Goal: Navigation & Orientation: Understand site structure

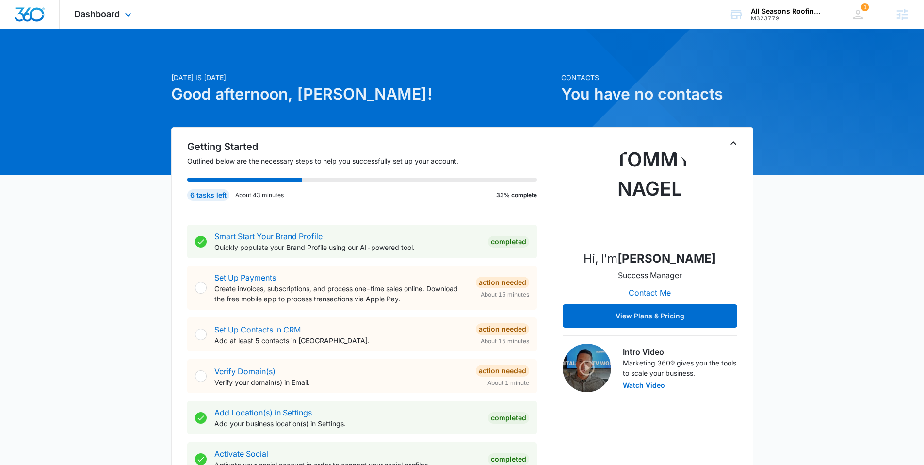
click at [114, 8] on div "Dashboard Apps Reputation Websites Forms CRM Email Social Content Ads Intellige…" at bounding box center [104, 14] width 89 height 29
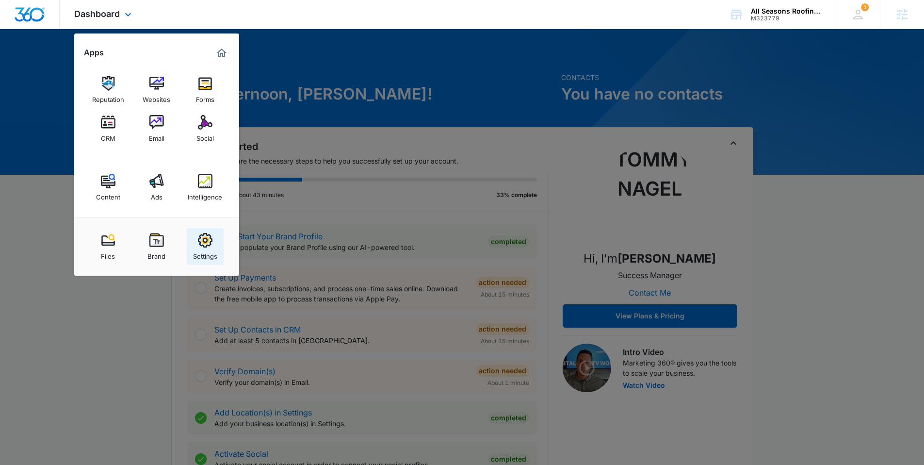
click at [203, 238] on img at bounding box center [205, 240] width 15 height 15
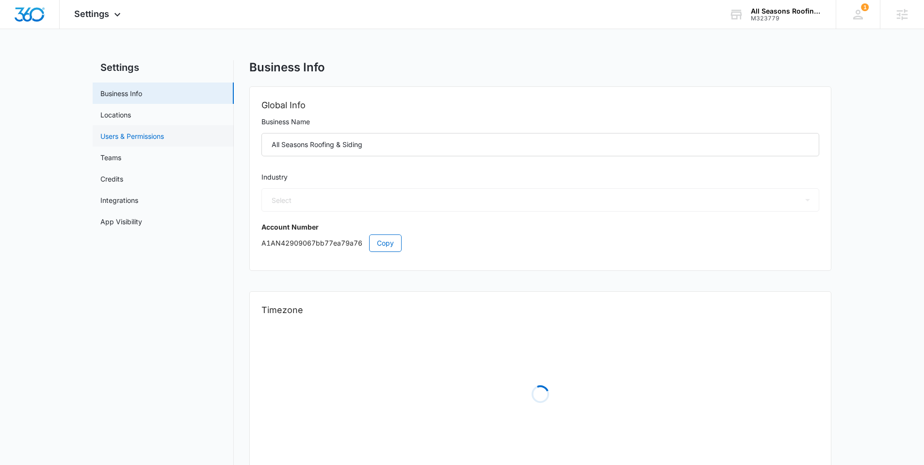
select select "4"
select select "US"
select select "America/New_York"
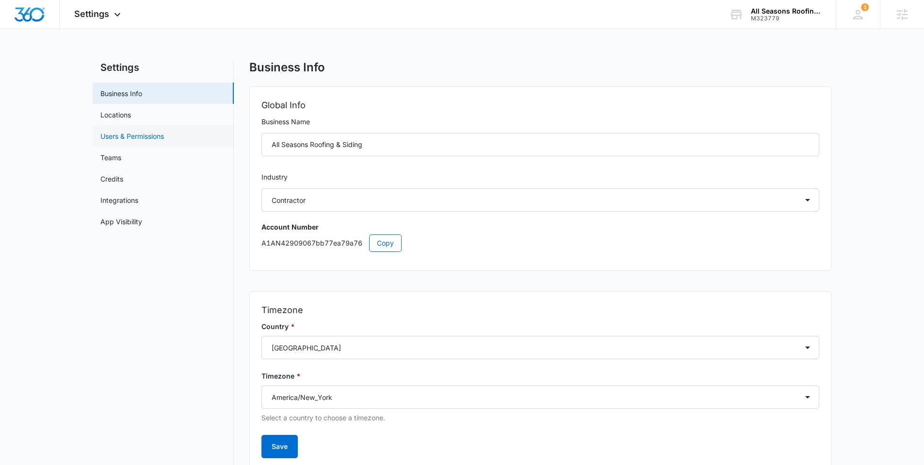
click at [110, 131] on link "Users & Permissions" at bounding box center [132, 136] width 64 height 10
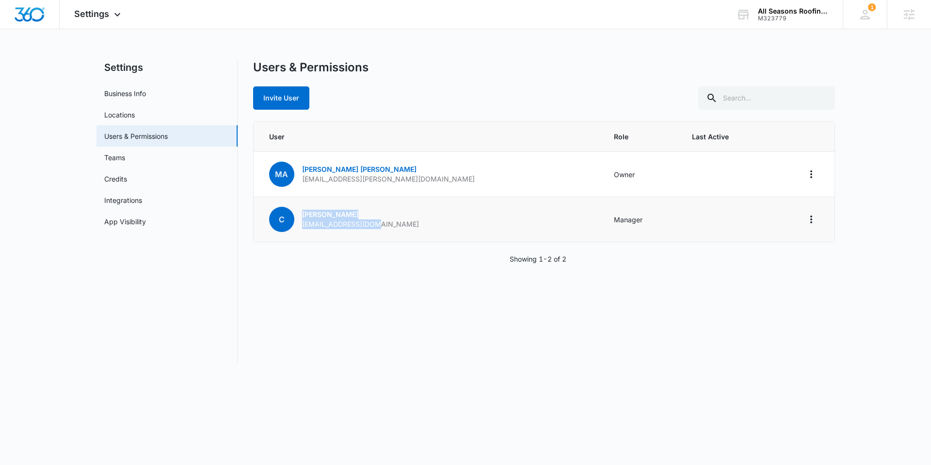
drag, startPoint x: 297, startPoint y: 224, endPoint x: 397, endPoint y: 223, distance: 99.9
click at [397, 223] on td "C Chris ckent2414@gmail.com" at bounding box center [428, 219] width 349 height 45
click at [25, 15] on img "Dashboard" at bounding box center [29, 14] width 31 height 15
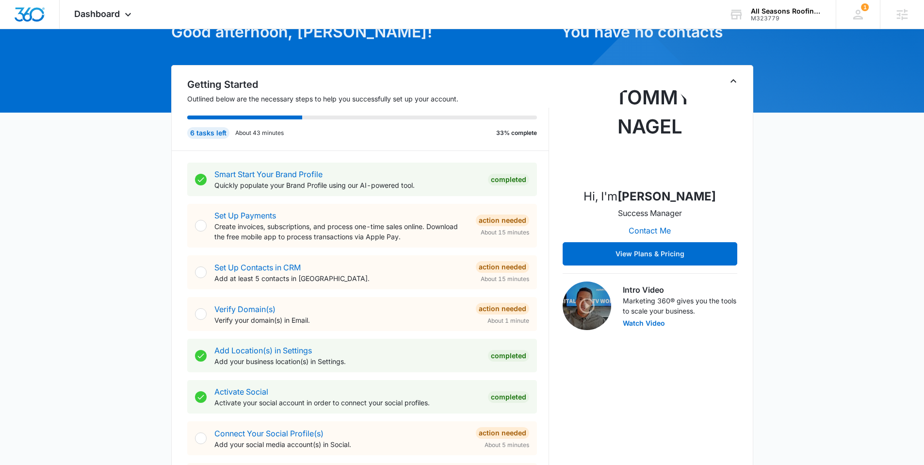
scroll to position [63, 0]
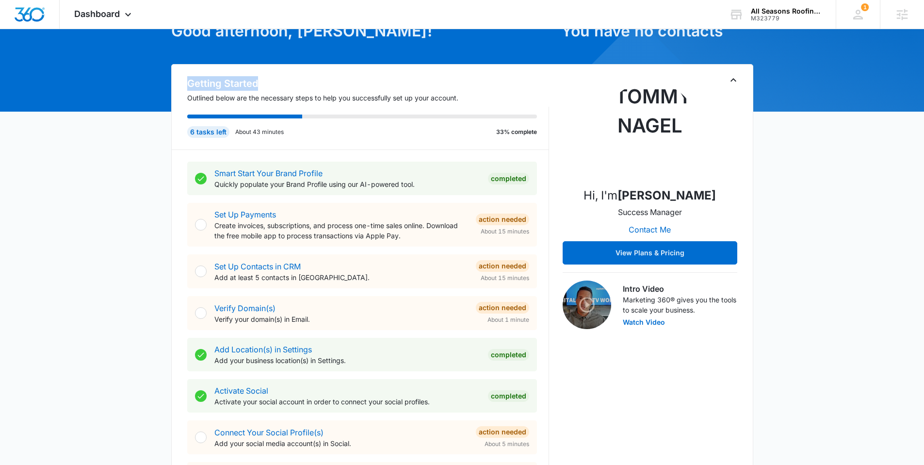
drag, startPoint x: 182, startPoint y: 80, endPoint x: 302, endPoint y: 80, distance: 119.8
click at [302, 80] on div "Getting Started Outlined below are the necessary steps to help you successfully…" at bounding box center [360, 113] width 377 height 74
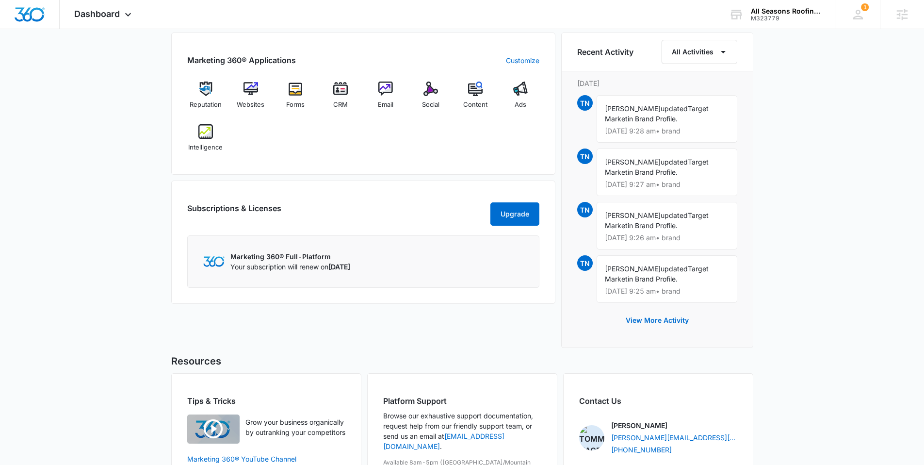
scroll to position [669, 0]
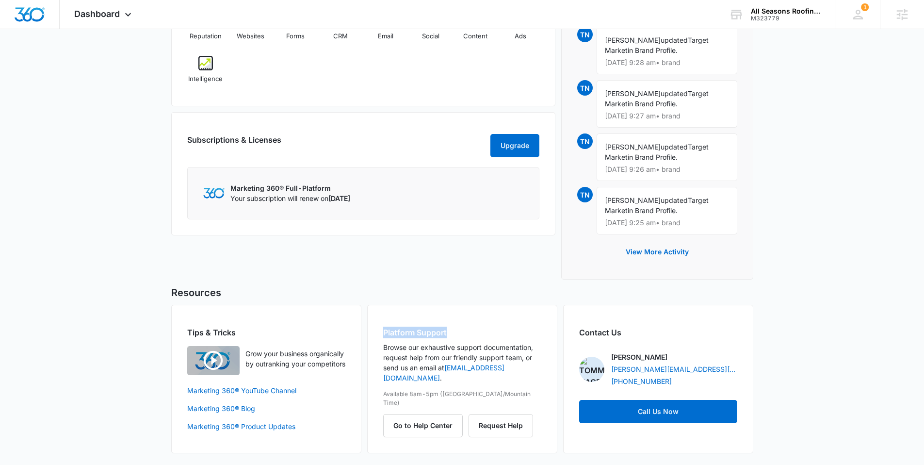
drag, startPoint x: 383, startPoint y: 335, endPoint x: 458, endPoint y: 332, distance: 74.7
click at [457, 332] on h2 "Platform Support" at bounding box center [462, 332] width 158 height 12
click at [462, 332] on h2 "Platform Support" at bounding box center [462, 332] width 158 height 12
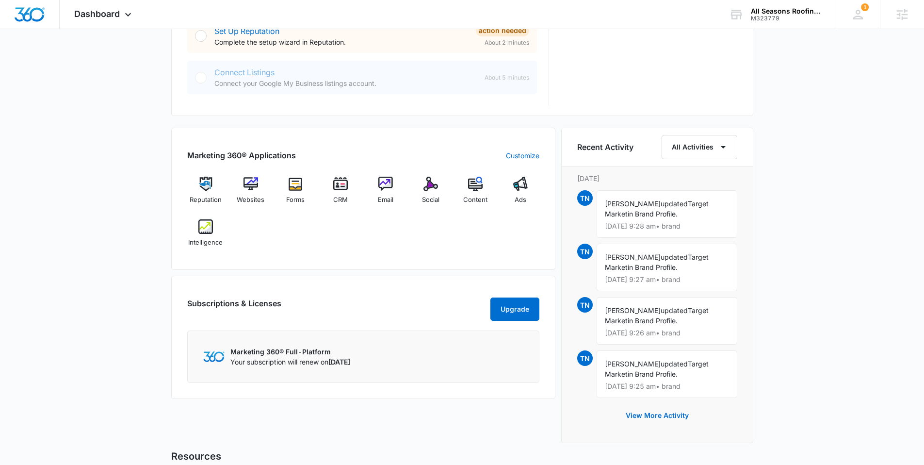
scroll to position [496, 0]
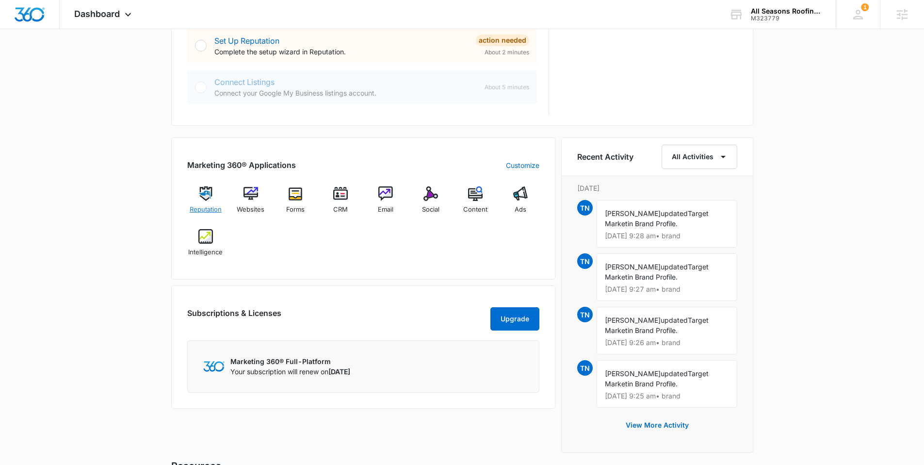
click at [202, 199] on img at bounding box center [205, 193] width 15 height 15
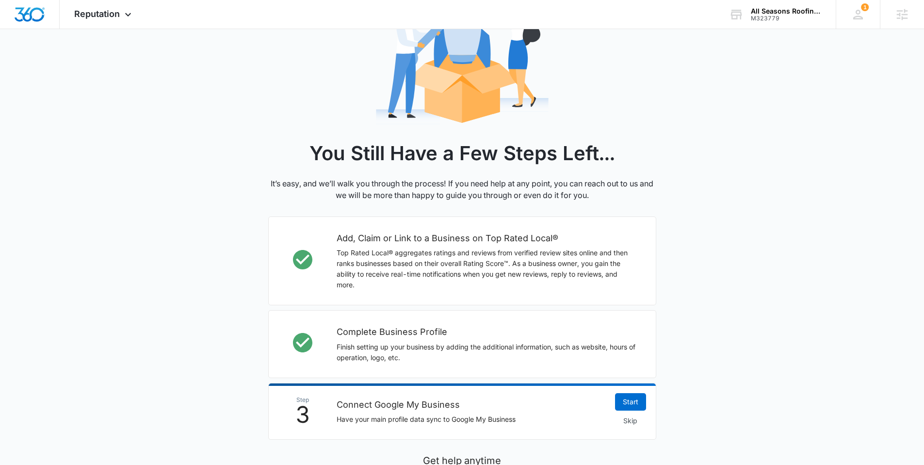
scroll to position [159, 0]
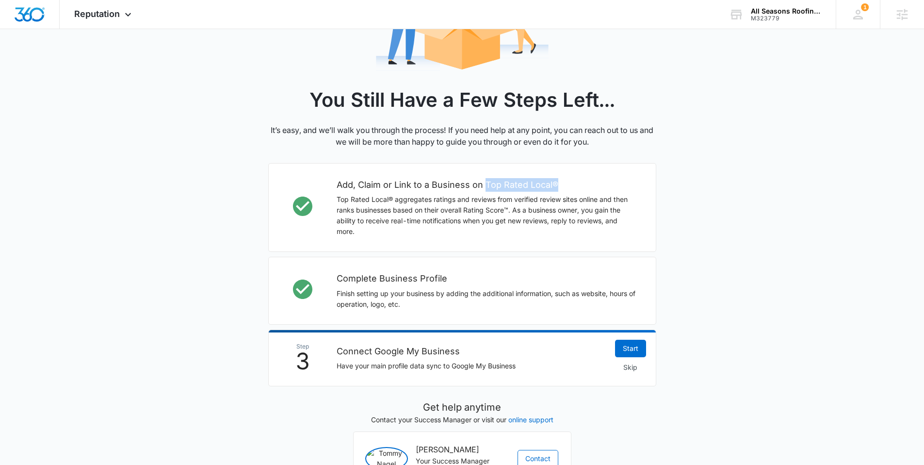
drag, startPoint x: 483, startPoint y: 187, endPoint x: 583, endPoint y: 183, distance: 99.5
click at [583, 183] on h2 "Add, Claim or Link to a Business on Top Rated Local®" at bounding box center [487, 185] width 300 height 14
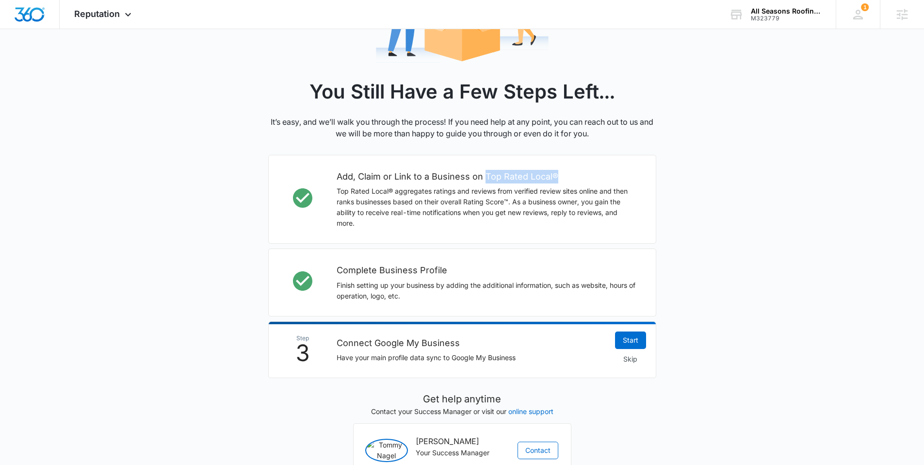
scroll to position [169, 0]
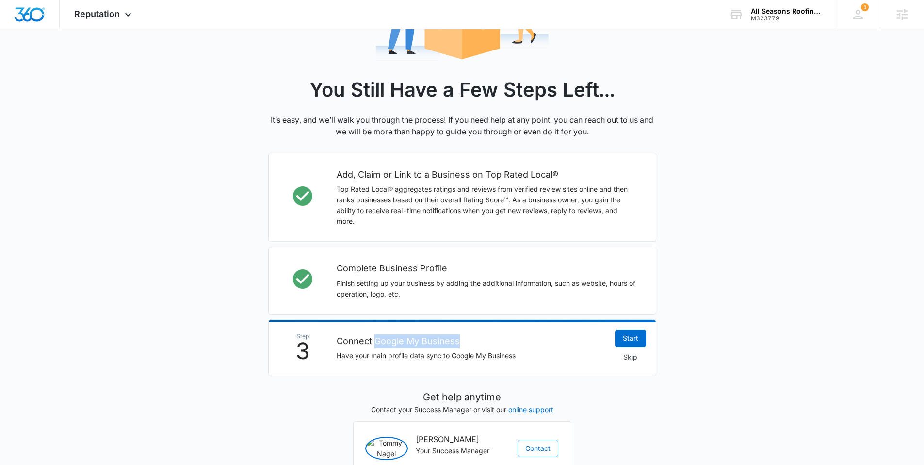
drag, startPoint x: 375, startPoint y: 341, endPoint x: 471, endPoint y: 336, distance: 96.2
click at [471, 336] on h2 "Connect Google My Business" at bounding box center [471, 341] width 269 height 14
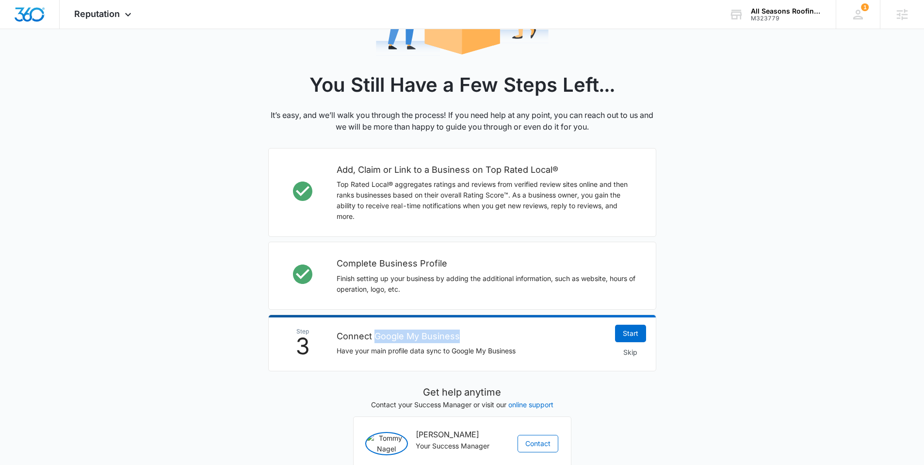
scroll to position [175, 0]
click at [89, 14] on span "Reputation" at bounding box center [97, 14] width 46 height 10
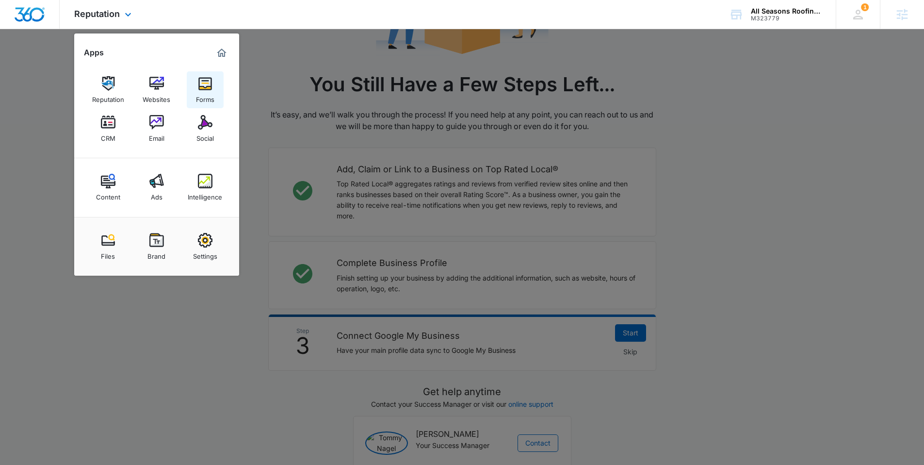
click at [200, 88] on img at bounding box center [205, 83] width 15 height 15
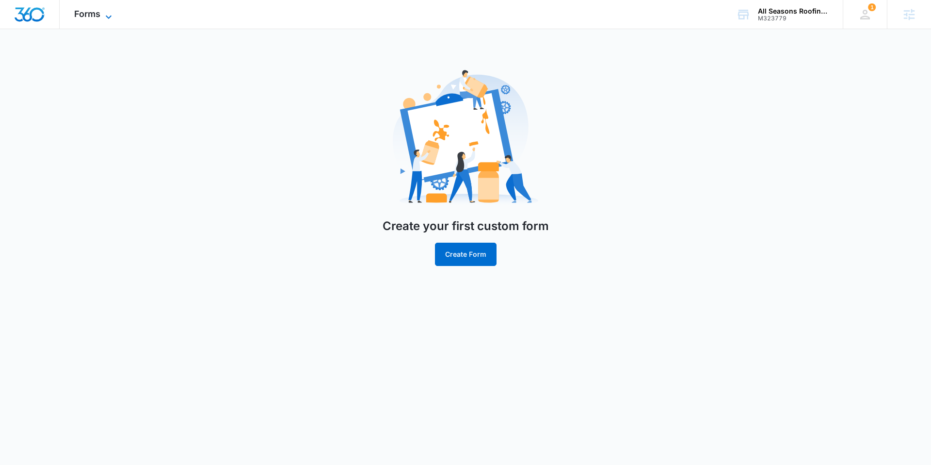
click at [95, 12] on span "Forms" at bounding box center [87, 14] width 26 height 10
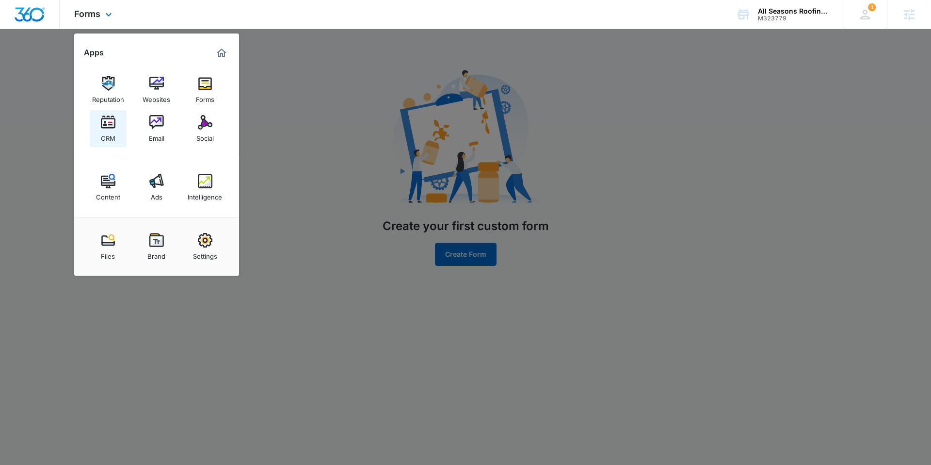
click at [106, 125] on img at bounding box center [108, 122] width 15 height 15
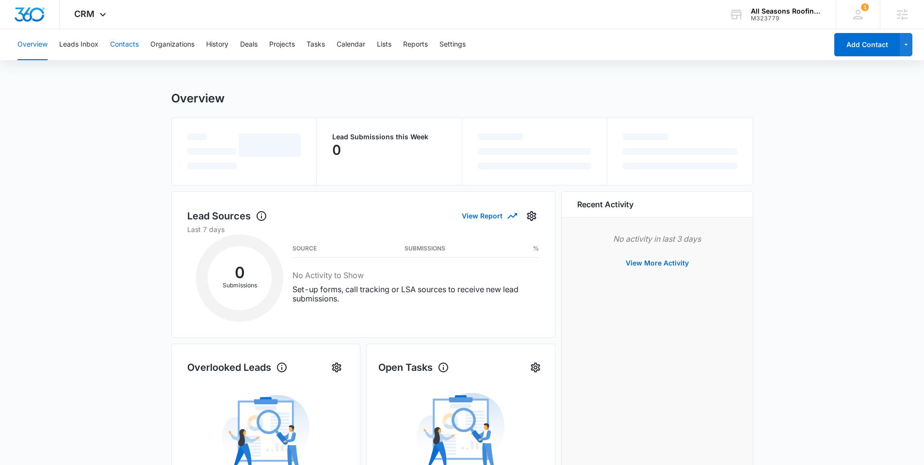
click at [122, 43] on button "Contacts" at bounding box center [124, 44] width 29 height 31
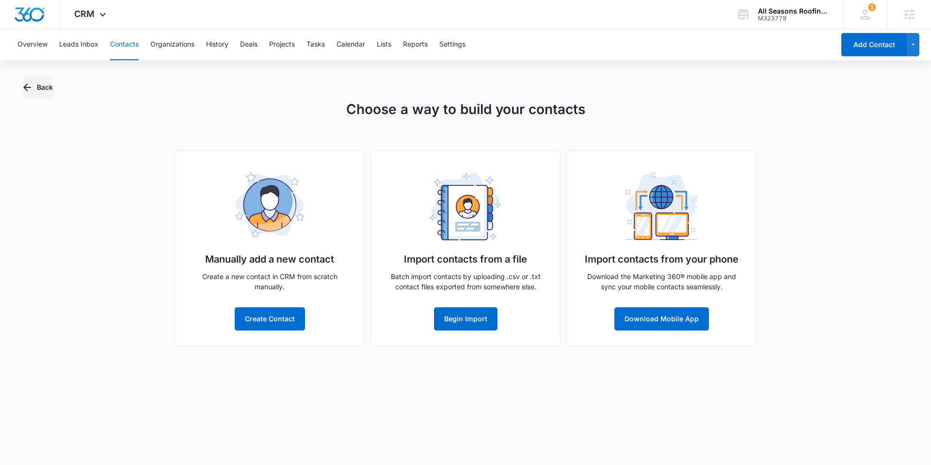
click at [40, 91] on button "Back" at bounding box center [38, 87] width 30 height 23
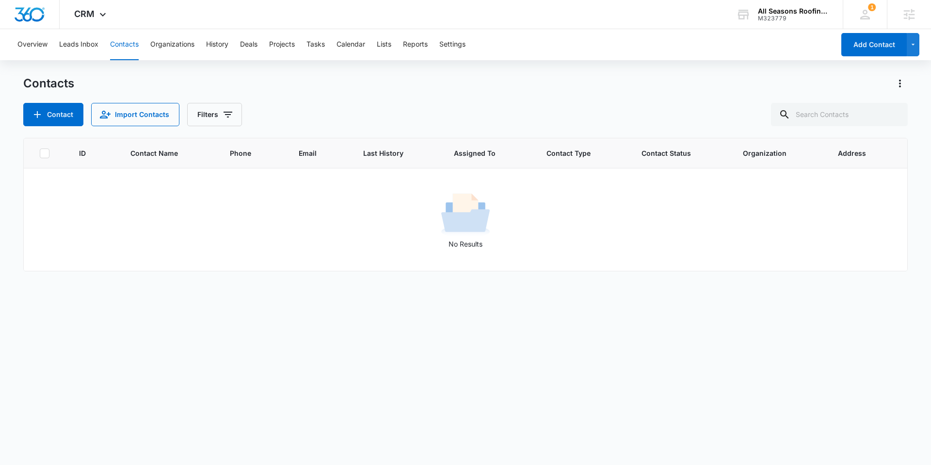
click at [319, 126] on div "Contacts Contact Import Contacts Filters ID Contact Name Phone Email Last Histo…" at bounding box center [465, 270] width 885 height 388
click at [76, 8] on div "CRM Apps Reputation Websites Forms CRM Email Social Content Ads Intelligence Fi…" at bounding box center [92, 14] width 64 height 29
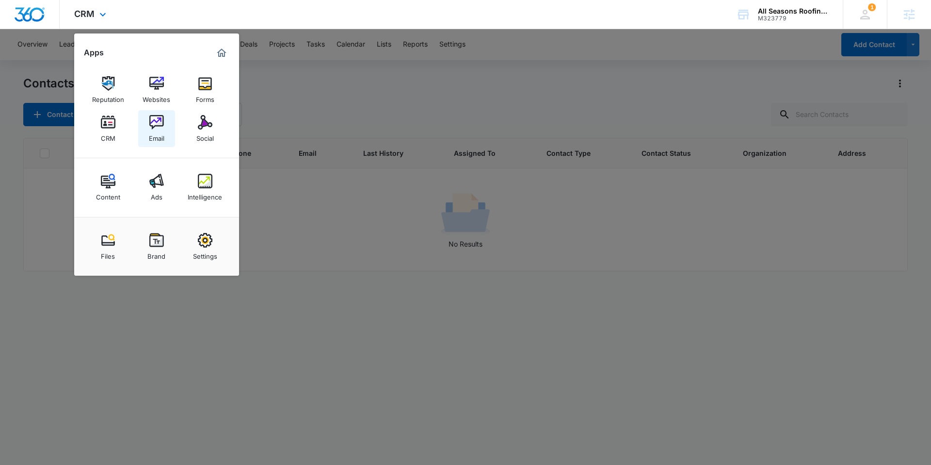
click at [155, 125] on img at bounding box center [156, 122] width 15 height 15
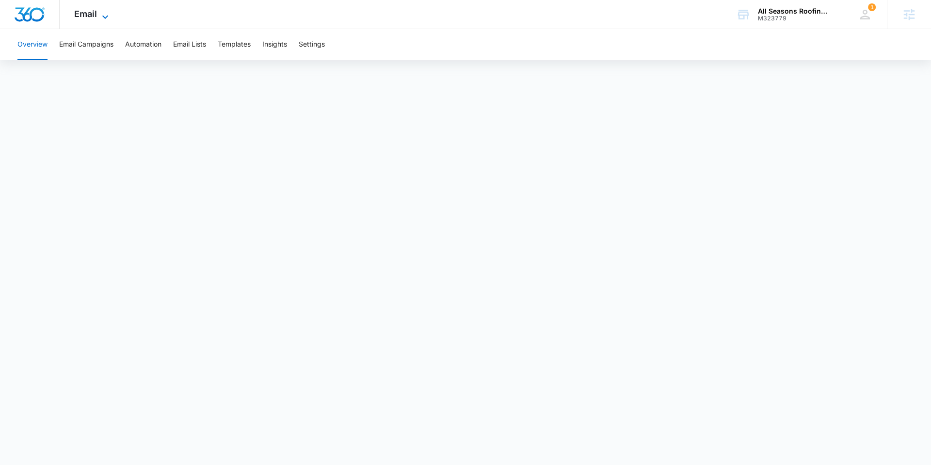
click at [79, 17] on span "Email" at bounding box center [85, 14] width 23 height 10
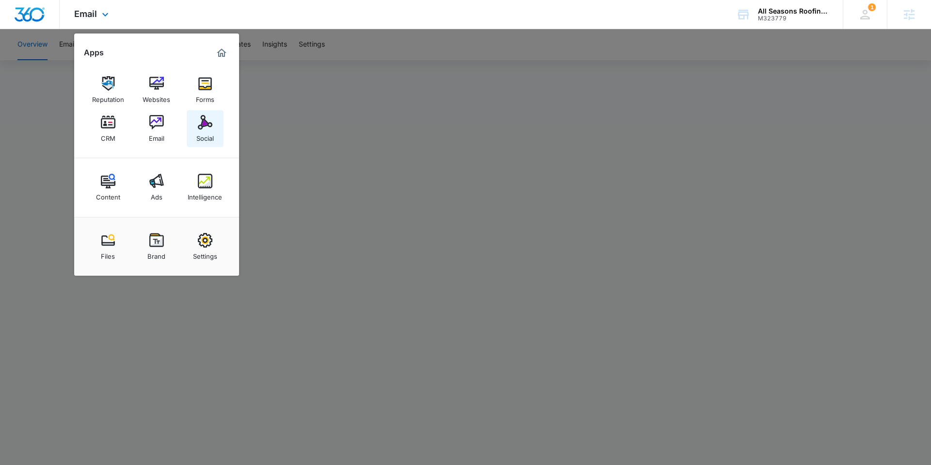
click at [204, 120] on img at bounding box center [205, 122] width 15 height 15
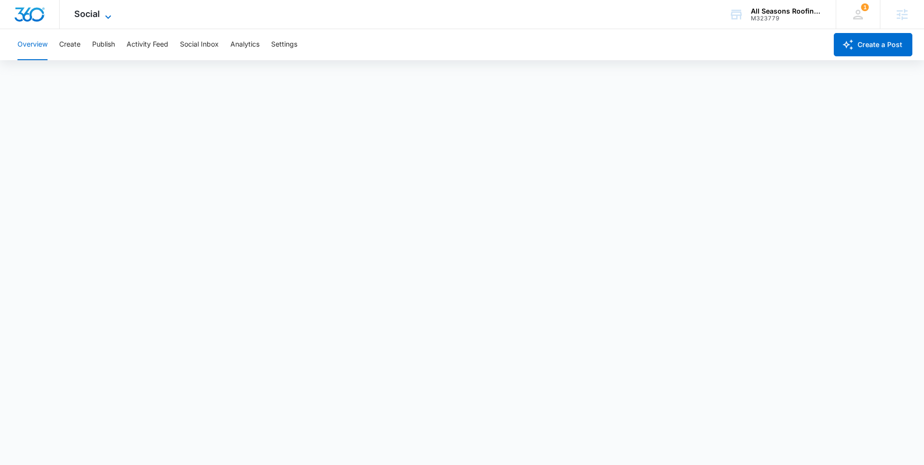
click at [92, 11] on span "Social" at bounding box center [87, 14] width 26 height 10
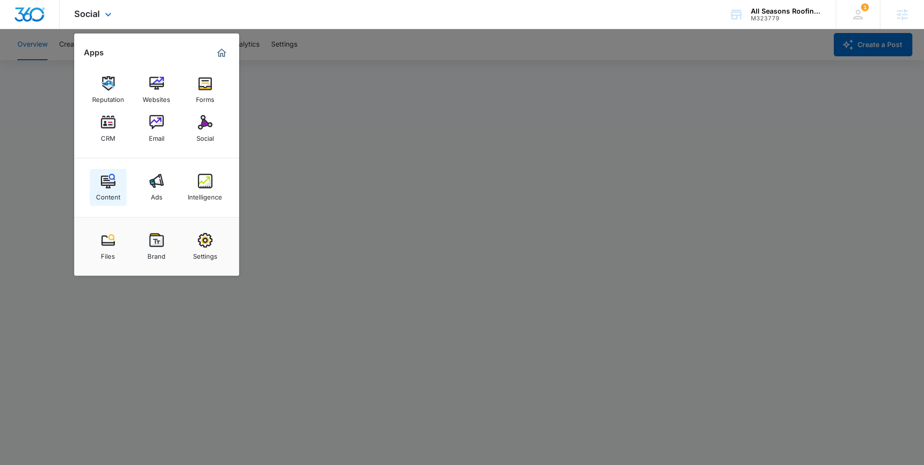
click at [109, 188] on div "Content" at bounding box center [108, 194] width 24 height 13
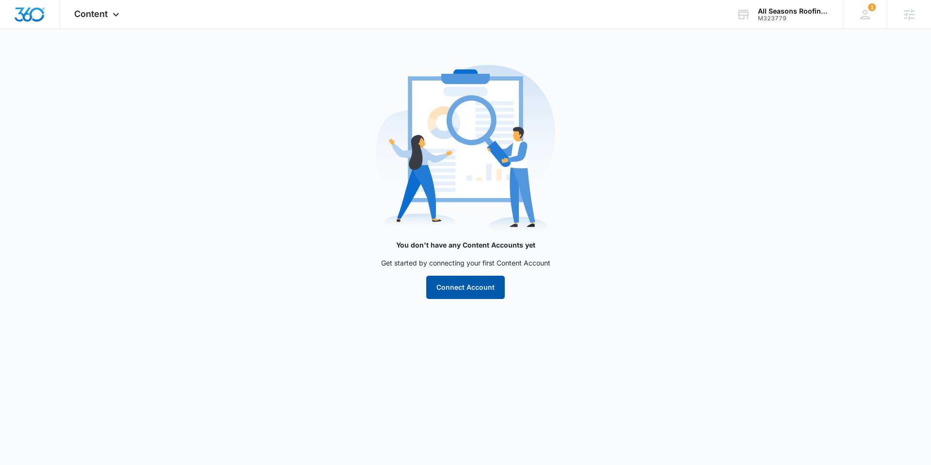
click at [442, 290] on button "Connect Account" at bounding box center [465, 287] width 79 height 23
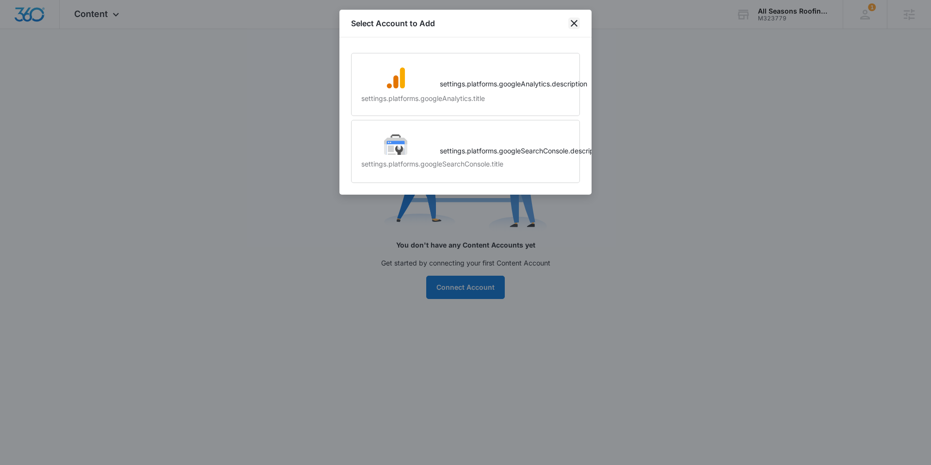
click at [575, 25] on icon "close" at bounding box center [575, 23] width 12 height 12
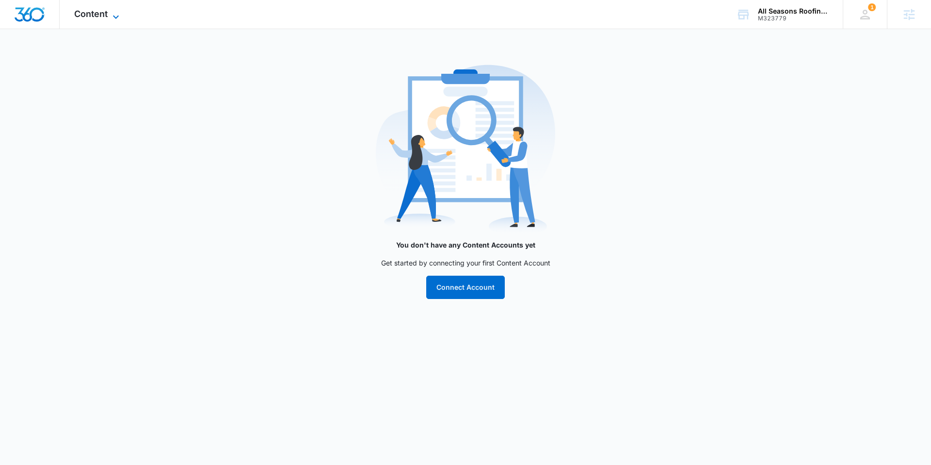
click at [96, 15] on span "Content" at bounding box center [90, 14] width 33 height 10
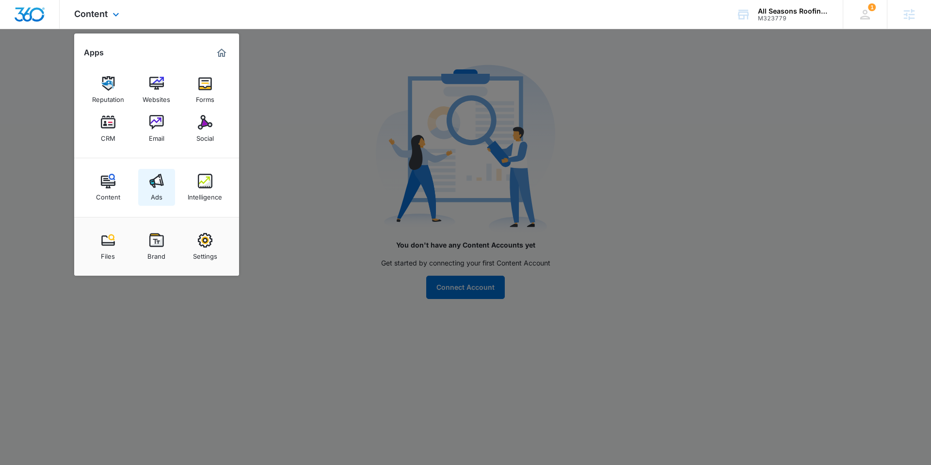
click at [161, 184] on img at bounding box center [156, 181] width 15 height 15
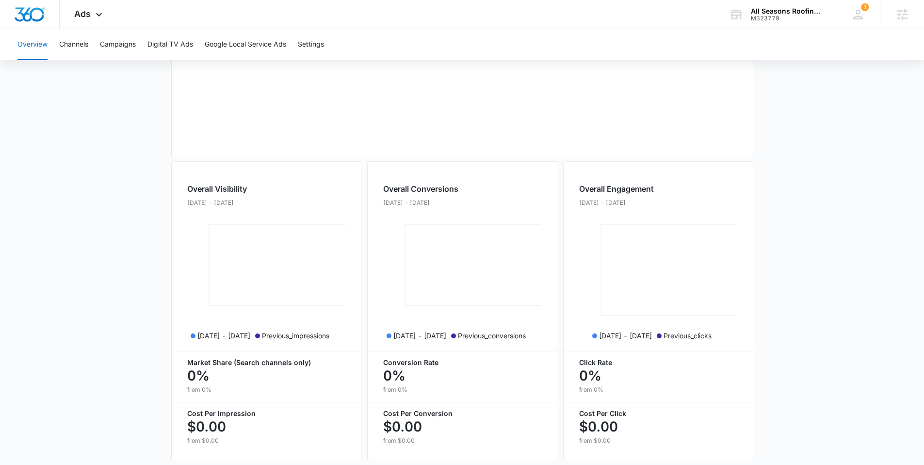
scroll to position [285, 0]
click at [80, 10] on span "Ads" at bounding box center [82, 14] width 16 height 10
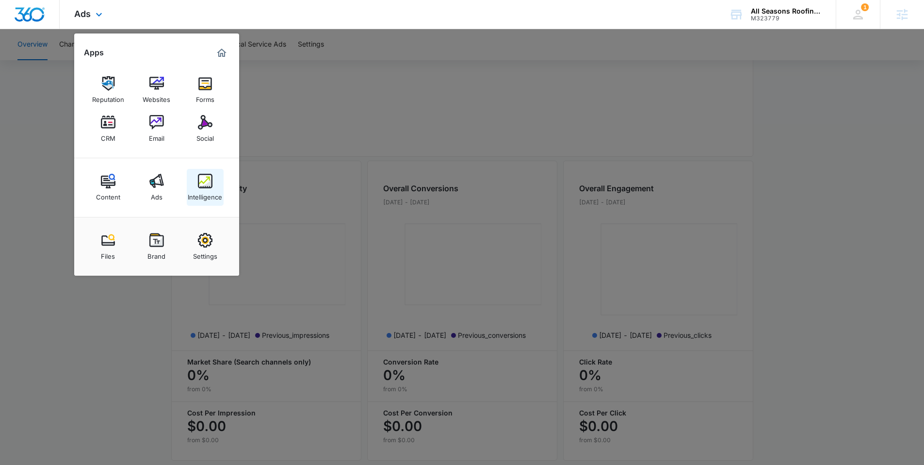
click at [206, 185] on img at bounding box center [205, 181] width 15 height 15
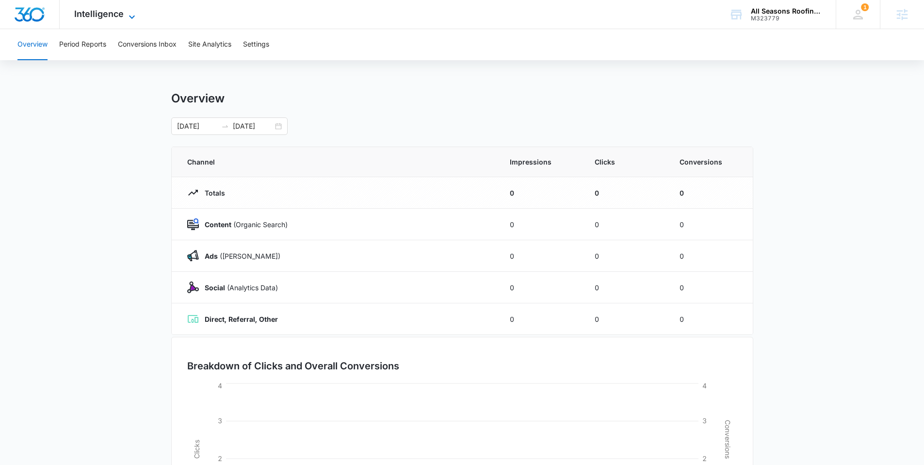
click at [95, 13] on span "Intelligence" at bounding box center [98, 14] width 49 height 10
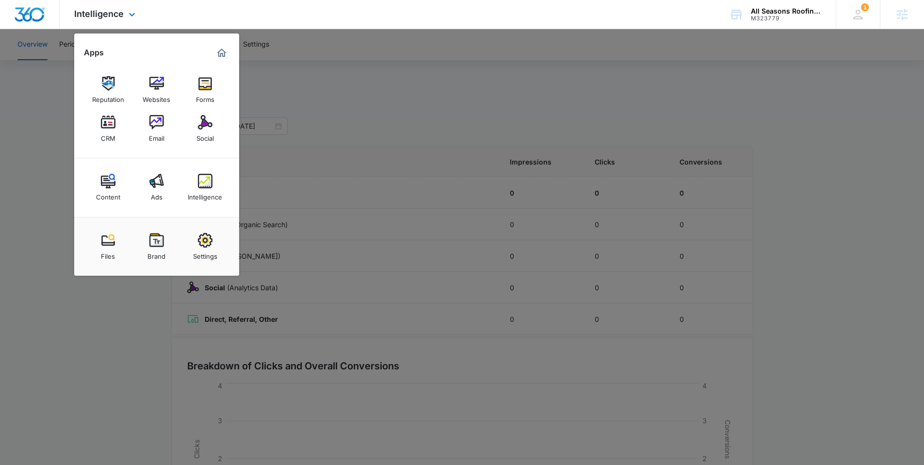
click at [219, 54] on img "Marketing 360® Dashboard" at bounding box center [222, 53] width 12 height 12
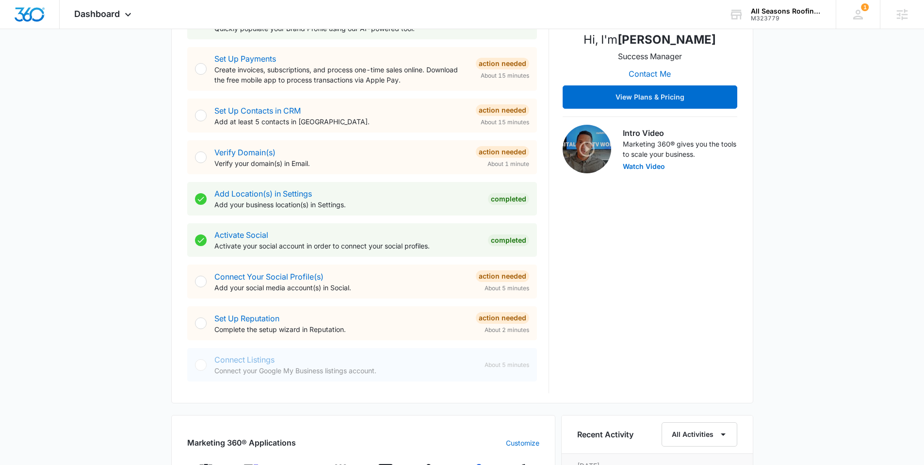
scroll to position [517, 0]
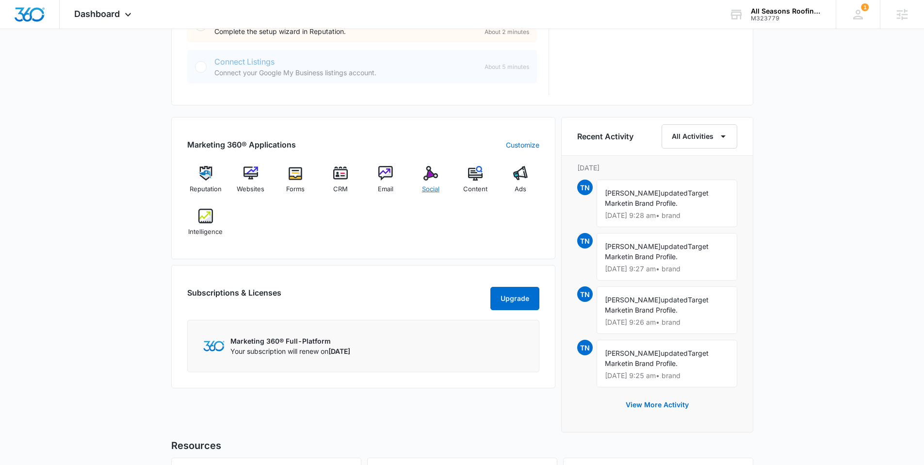
click at [426, 178] on img at bounding box center [430, 173] width 15 height 15
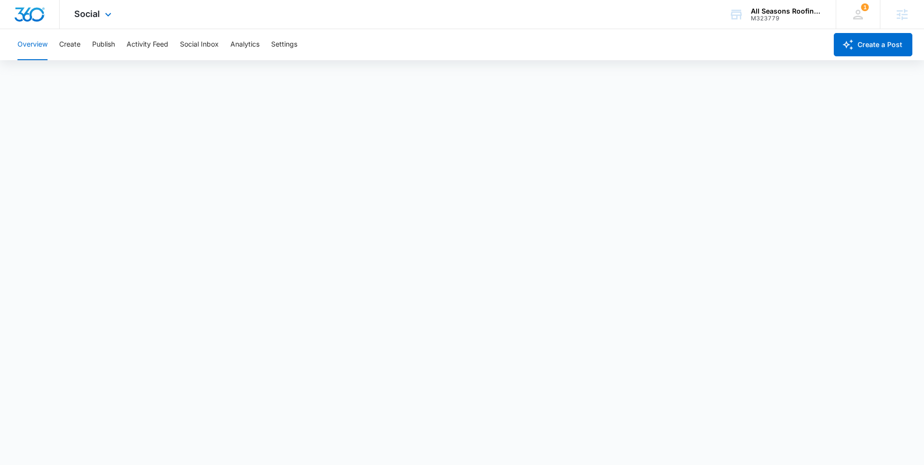
click at [36, 11] on img "Dashboard" at bounding box center [29, 14] width 31 height 15
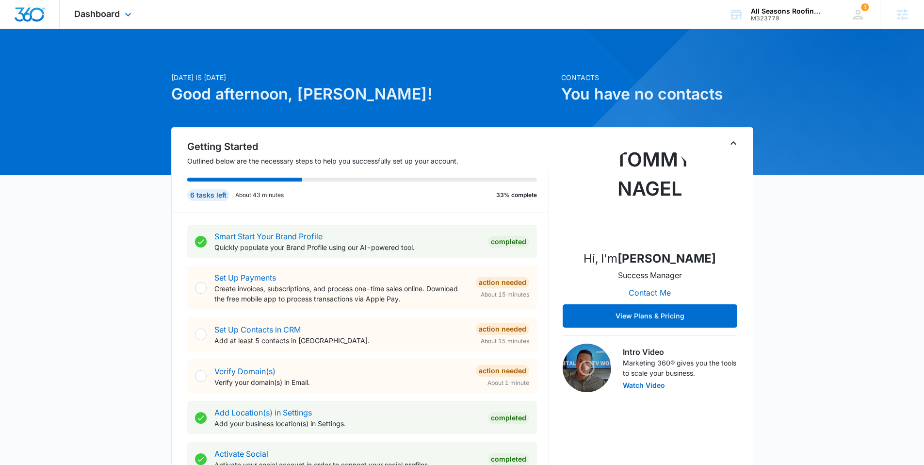
click at [81, 0] on div "Dashboard Apps Reputation Websites Forms CRM Email Social Content Ads Intellige…" at bounding box center [104, 14] width 89 height 29
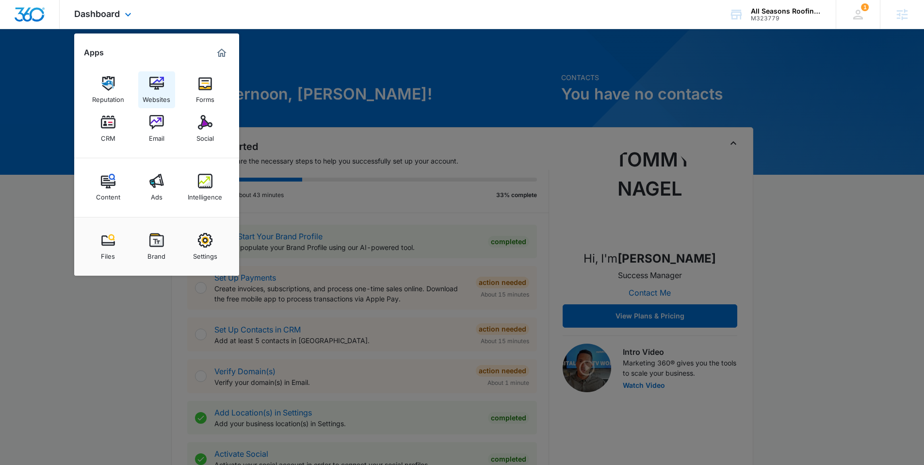
click at [145, 86] on link "Websites" at bounding box center [156, 89] width 37 height 37
